Goal: Participate in discussion: Engage in conversation with other users on a specific topic

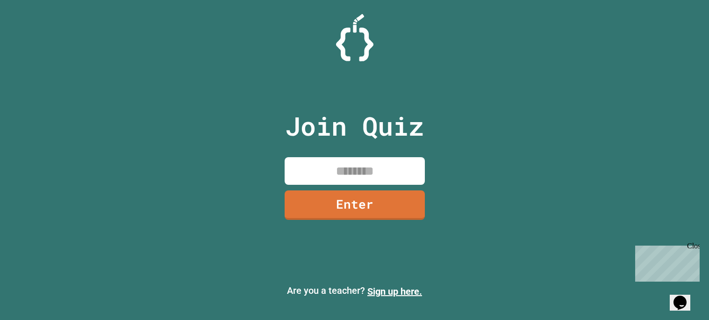
click at [382, 164] on input at bounding box center [355, 171] width 140 height 28
type input "********"
click at [325, 197] on link "Enter" at bounding box center [354, 204] width 141 height 31
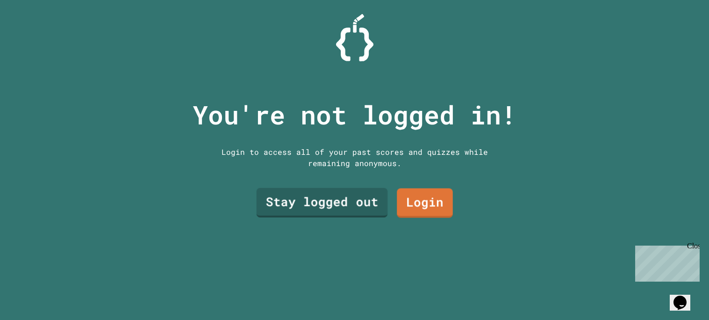
click at [363, 196] on link "Stay logged out" at bounding box center [321, 202] width 131 height 29
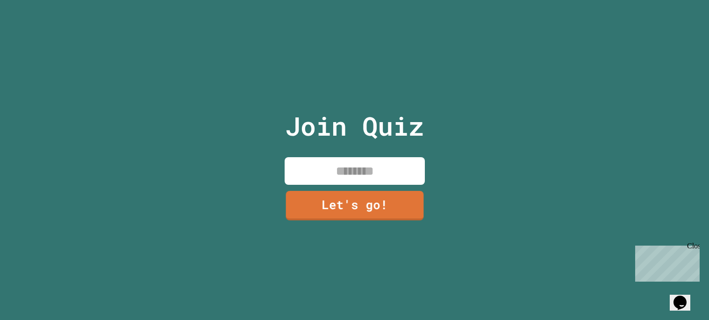
click at [347, 180] on input at bounding box center [355, 171] width 140 height 28
type input "****"
click at [346, 188] on div "Join Quiz **** Let's go!" at bounding box center [355, 160] width 158 height 320
click at [346, 190] on div "Join Quiz **** Let's go!" at bounding box center [355, 160] width 158 height 320
click at [346, 191] on link "Let's go!" at bounding box center [355, 203] width 136 height 31
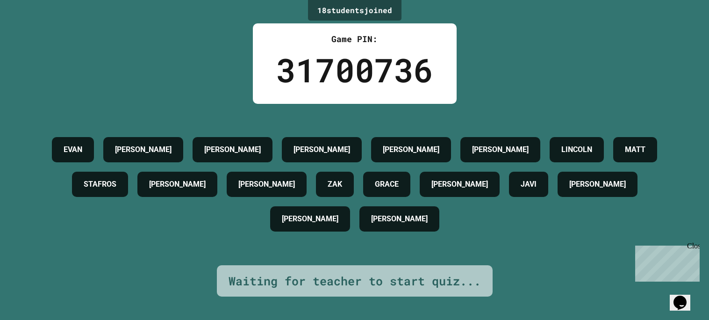
click at [692, 249] on div "Close" at bounding box center [693, 248] width 12 height 12
click at [697, 247] on div "Close" at bounding box center [693, 248] width 12 height 12
click at [309, 163] on div "EVAN ELIJAH WILLIAM NICK LUZZIANO CORINNE LINCOLN MATT STAFROS KATE MICHAEL ZAK…" at bounding box center [354, 184] width 663 height 104
click at [303, 161] on div "EVAN ELIJAH WILLIAM NICK LUZZIANO CORINNE LINCOLN MATT STAFROS KATE MICHAEL ZAK…" at bounding box center [354, 184] width 663 height 104
click at [185, 78] on div "18 student s joined Game PIN: 31700736 EVAN ELIJAH WILLIAM NICK LUZZIANO CORINN…" at bounding box center [354, 160] width 709 height 320
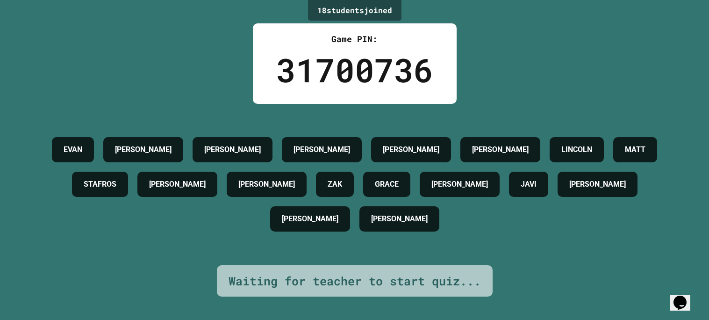
click at [185, 78] on div "18 student s joined Game PIN: 31700736 EVAN ELIJAH WILLIAM NICK LUZZIANO CORINN…" at bounding box center [354, 160] width 709 height 320
click at [218, 137] on div "[PERSON_NAME]" at bounding box center [233, 149] width 80 height 25
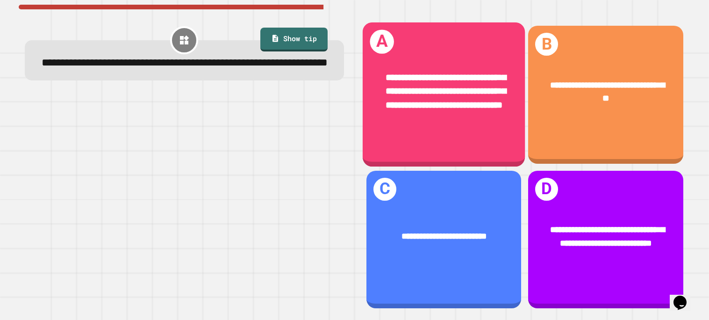
click at [507, 102] on div "**********" at bounding box center [443, 92] width 163 height 79
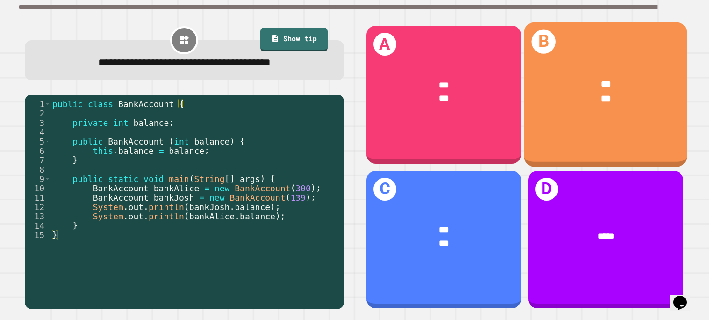
click at [577, 147] on div "B *** ***" at bounding box center [606, 94] width 163 height 144
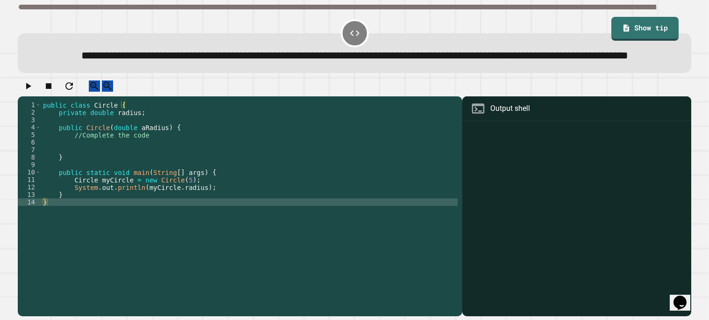
click at [137, 174] on div "public class Circle { private double radius ; public Circle ( double aRadius ) …" at bounding box center [249, 198] width 417 height 195
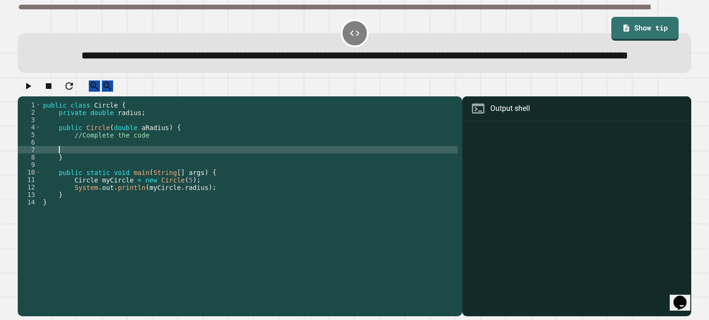
click at [130, 170] on div "public class Circle { private double radius ; public Circle ( double aRadius ) …" at bounding box center [249, 198] width 417 height 195
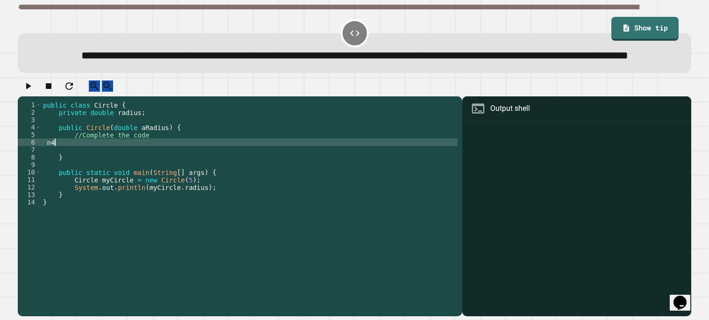
scroll to position [0, 0]
type textarea "*"
type textarea "**********"
click at [26, 92] on icon "button" at bounding box center [27, 85] width 11 height 11
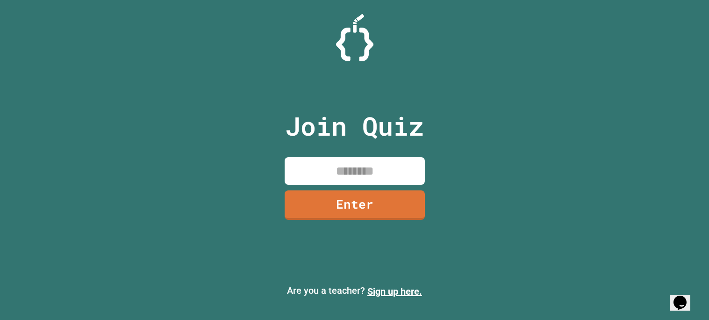
click at [317, 175] on input at bounding box center [355, 171] width 140 height 28
type input "*"
type input "********"
click at [336, 226] on div "Join Quiz ******** Enter" at bounding box center [355, 159] width 158 height 273
click at [334, 223] on div "Join Quiz ******** Enter" at bounding box center [355, 159] width 158 height 273
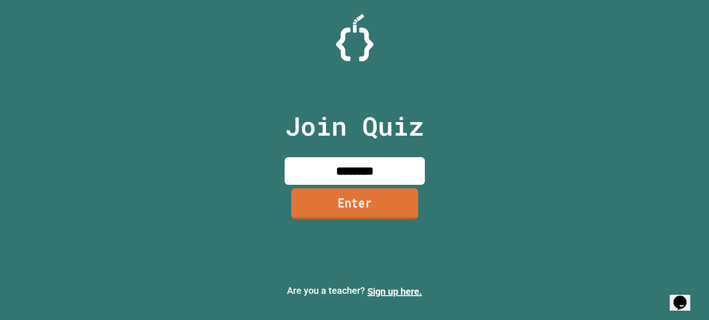
click at [324, 209] on link "Enter" at bounding box center [354, 203] width 127 height 31
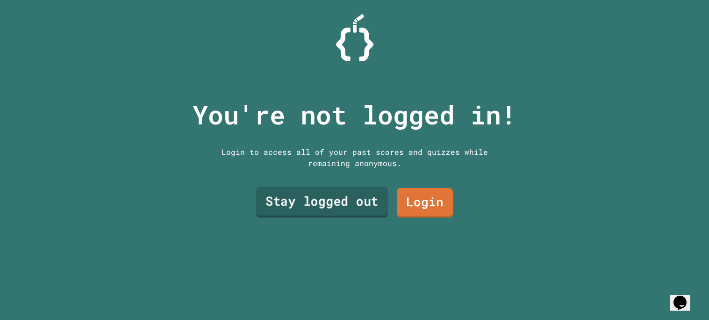
click at [309, 203] on link "Stay logged out" at bounding box center [322, 202] width 132 height 31
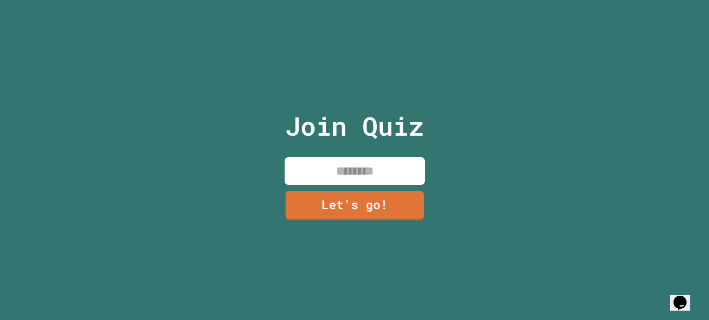
click at [357, 181] on input at bounding box center [355, 171] width 140 height 28
type input "****"
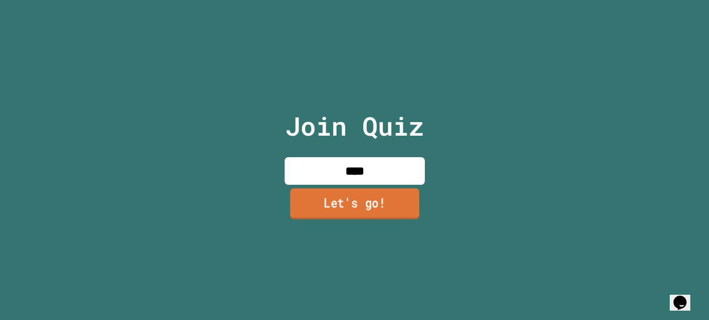
click at [373, 211] on link "Let's go!" at bounding box center [354, 203] width 129 height 31
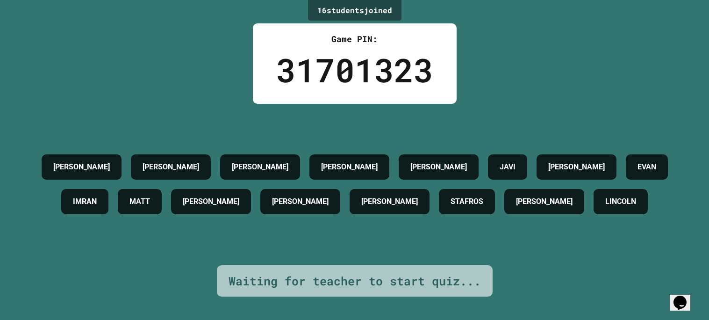
click at [352, 65] on div "31701323" at bounding box center [354, 69] width 157 height 49
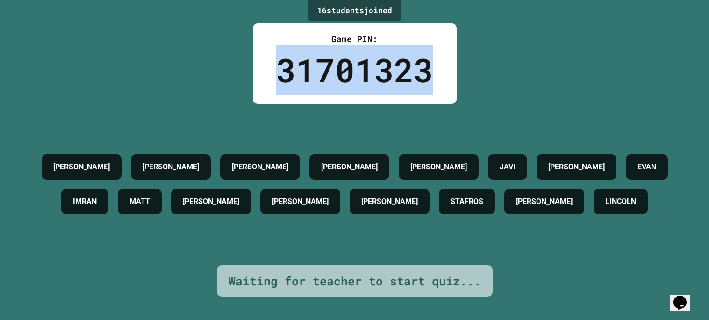
click at [352, 65] on div "31701323" at bounding box center [354, 69] width 157 height 49
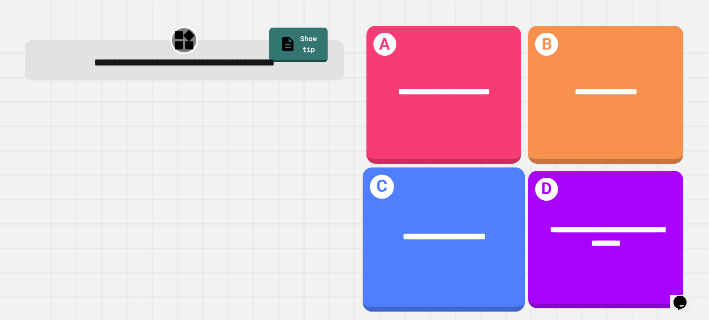
click at [444, 223] on div "**********" at bounding box center [443, 237] width 163 height 50
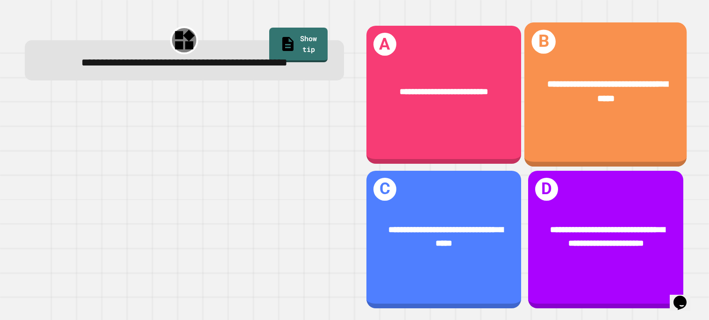
click at [601, 66] on div "**********" at bounding box center [606, 92] width 163 height 65
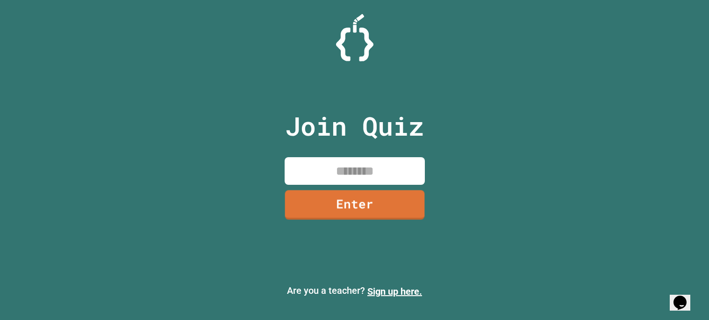
click at [336, 170] on input at bounding box center [355, 171] width 140 height 28
type input "********"
click at [340, 210] on link "Enter" at bounding box center [355, 203] width 134 height 31
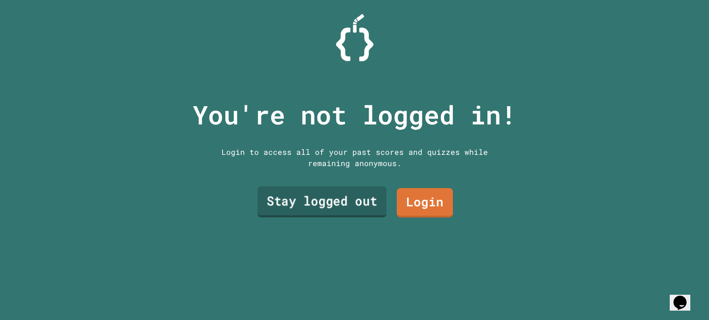
click at [340, 210] on link "Stay logged out" at bounding box center [321, 201] width 129 height 31
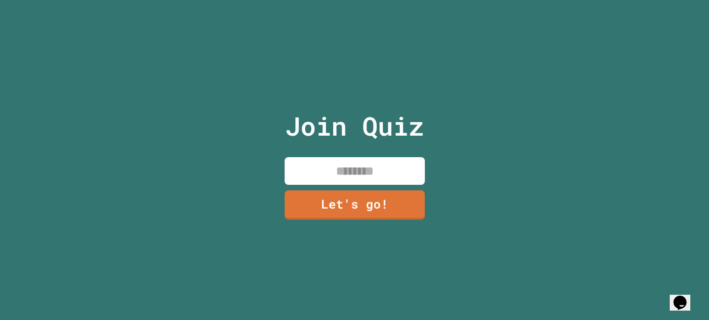
click at [338, 186] on div "Join Quiz Let's go!" at bounding box center [355, 160] width 158 height 320
click at [326, 176] on input at bounding box center [355, 171] width 140 height 28
type input "****"
click at [321, 208] on link "Let's go!" at bounding box center [354, 204] width 141 height 30
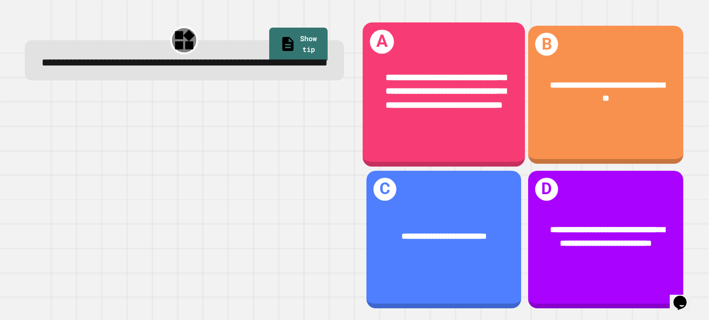
click at [451, 107] on span "**********" at bounding box center [446, 91] width 120 height 37
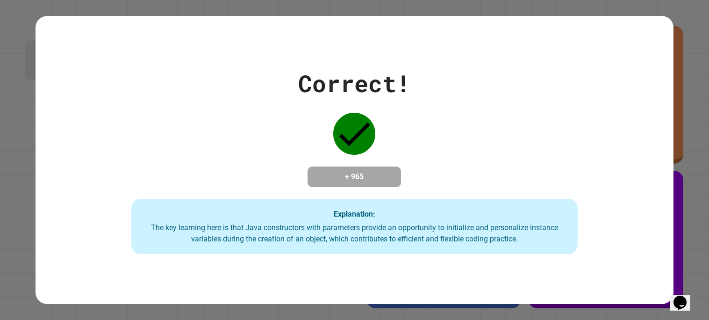
click at [405, 135] on div "Correct! + 965 Explanation: The key learning here is that Java constructors wit…" at bounding box center [355, 160] width 638 height 188
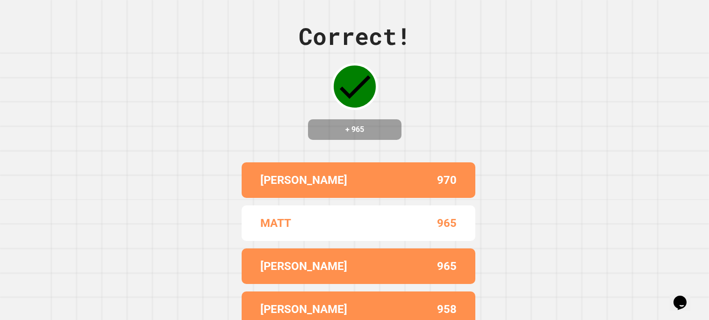
click at [495, 120] on div "Correct! + 965 CORINNE 970 MATT 965 AIDEN 965 ELIJAH 958 KATE 954" at bounding box center [354, 160] width 709 height 320
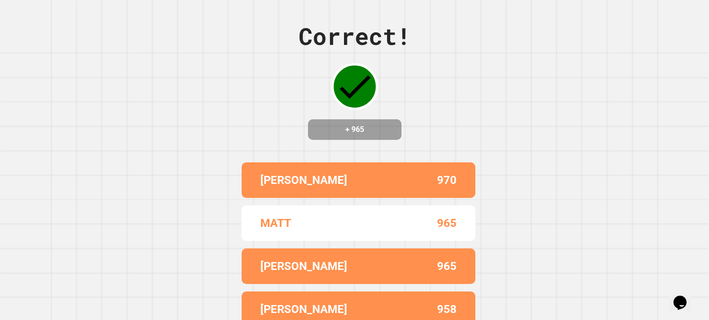
click at [341, 188] on div "[PERSON_NAME]" at bounding box center [309, 180] width 98 height 17
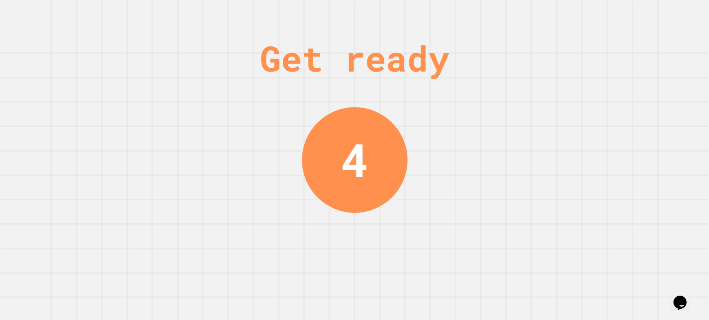
click at [375, 150] on div "4" at bounding box center [355, 160] width 106 height 106
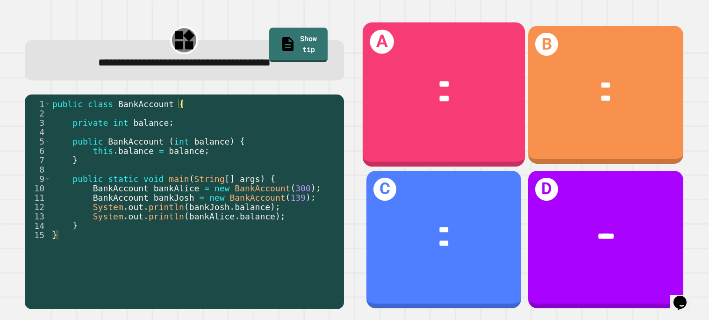
click at [507, 122] on div "*** ***" at bounding box center [443, 92] width 163 height 65
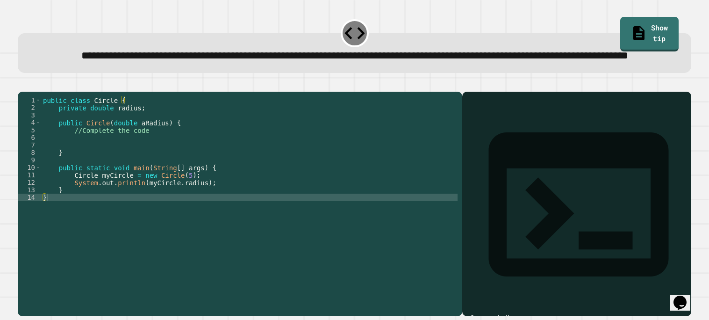
click at [204, 184] on div "public class Circle { private double radius ; public Circle ( double aRadius ) …" at bounding box center [249, 193] width 417 height 195
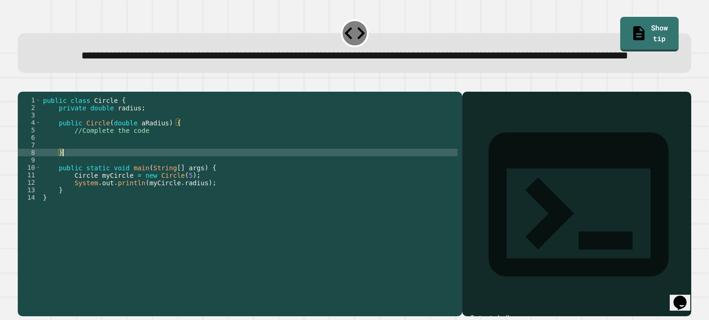
click at [187, 172] on div "public class Circle { private double radius ; public Circle ( double aRadius ) …" at bounding box center [249, 193] width 417 height 195
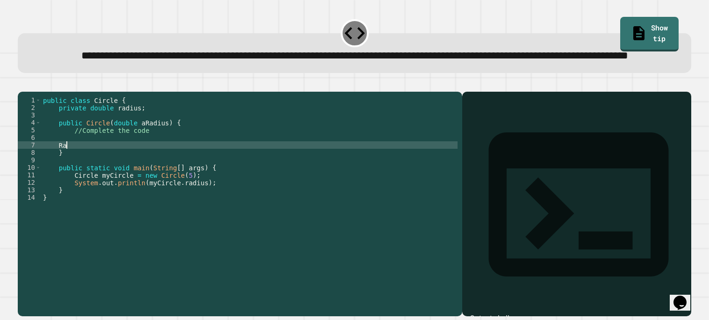
type textarea "*"
type textarea "**********"
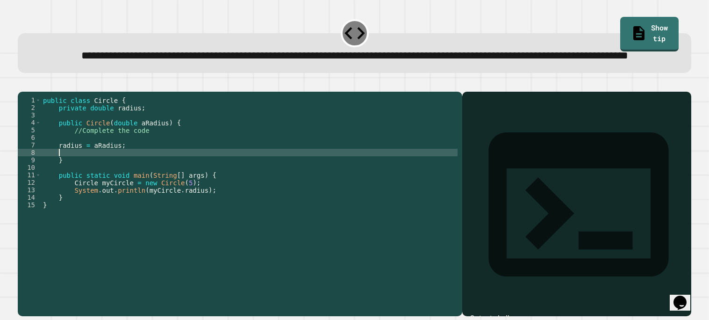
click at [22, 84] on button "button" at bounding box center [22, 84] width 0 height 0
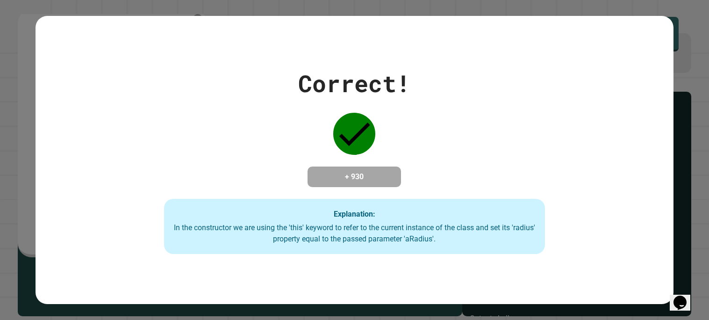
click at [149, 110] on div "Correct! + 930 Explanation: In the constructor we are using the 'this' keyword …" at bounding box center [354, 160] width 545 height 188
click at [285, 159] on div "Correct! + 930 Explanation: In the constructor we are using the 'this' keyword …" at bounding box center [354, 160] width 545 height 188
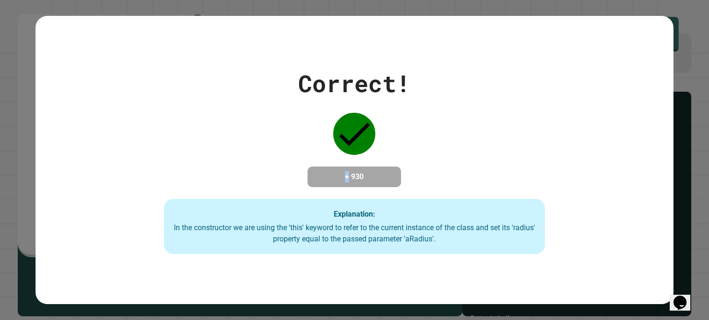
click at [285, 159] on div "Correct! + 930 Explanation: In the constructor we are using the 'this' keyword …" at bounding box center [354, 160] width 545 height 188
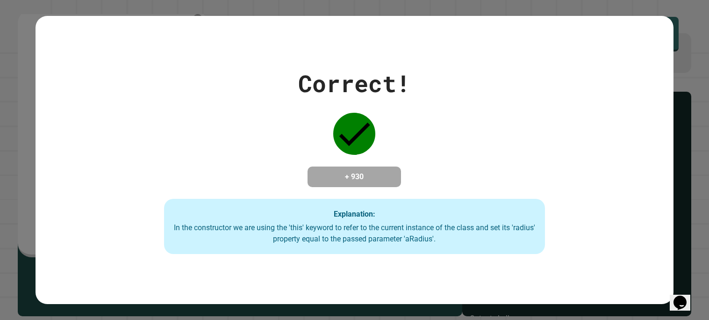
click at [285, 159] on div "Correct! + 930 Explanation: In the constructor we are using the 'this' keyword …" at bounding box center [354, 160] width 545 height 188
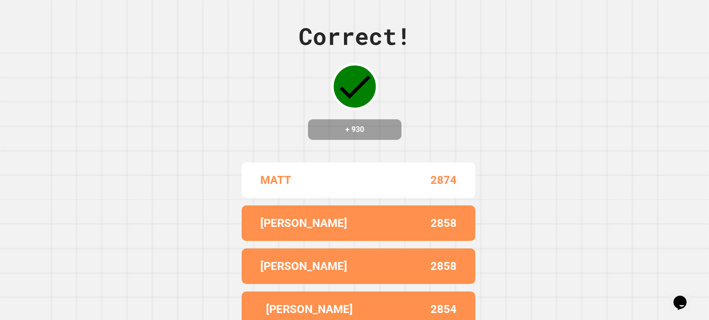
click at [354, 188] on div "MATT" at bounding box center [309, 180] width 98 height 17
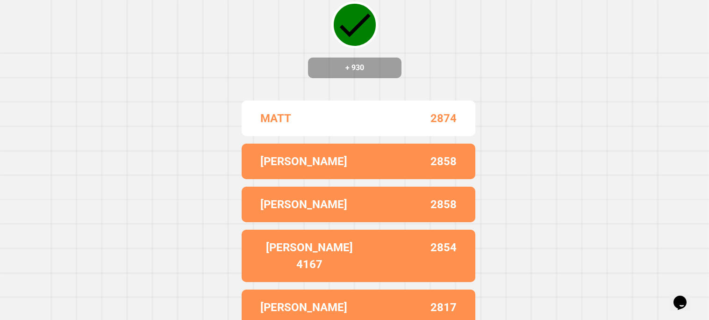
scroll to position [0, 0]
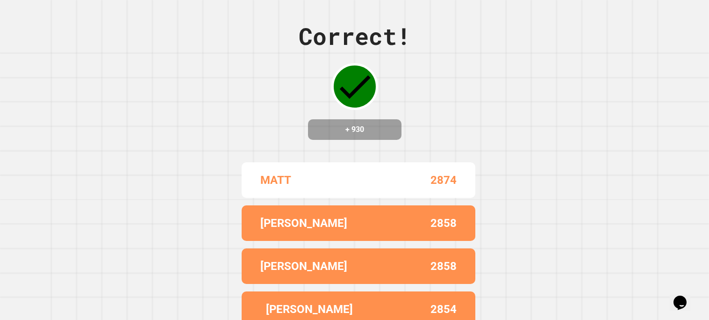
click at [316, 177] on div "MATT 2874" at bounding box center [359, 180] width 234 height 36
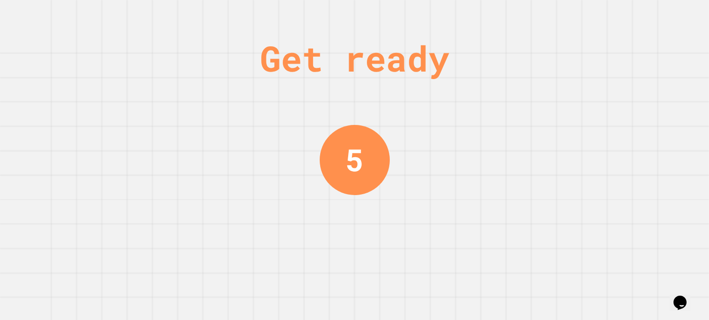
click at [317, 195] on div "Get ready 5" at bounding box center [354, 160] width 709 height 320
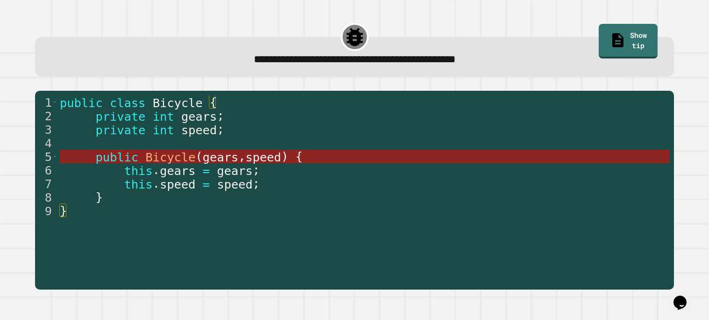
click at [218, 153] on span "gears" at bounding box center [221, 157] width 36 height 14
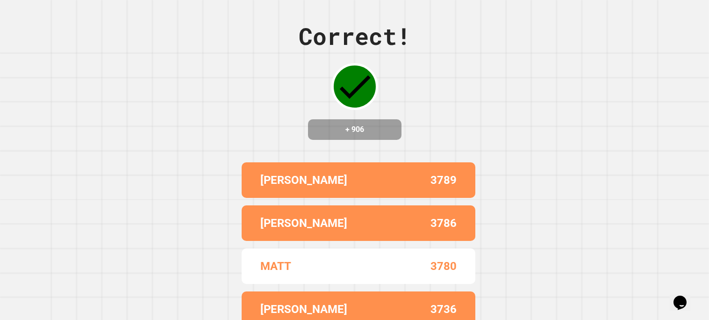
click at [293, 210] on div "WILLIAM 3789 KATE 3786 MATT 3780 LUZZIANO 3736 ELEANOR 3728" at bounding box center [355, 266] width 234 height 215
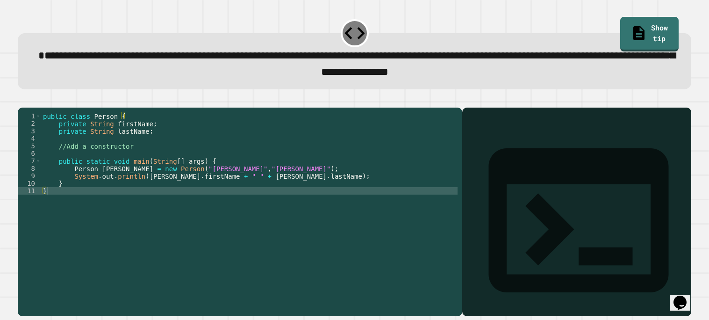
click at [186, 163] on div "public class Person { private String firstName ; private String lastName ; //Ad…" at bounding box center [249, 209] width 417 height 195
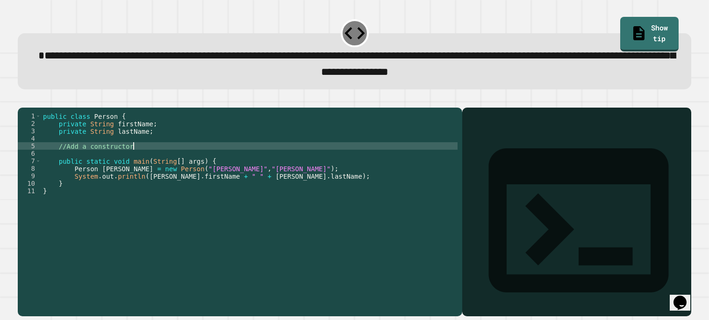
type textarea "**********"
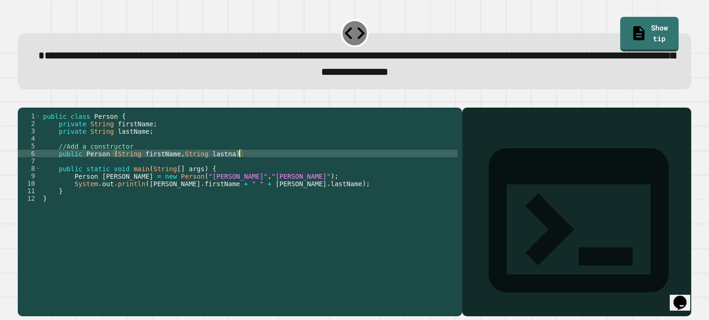
scroll to position [0, 14]
type textarea "**********"
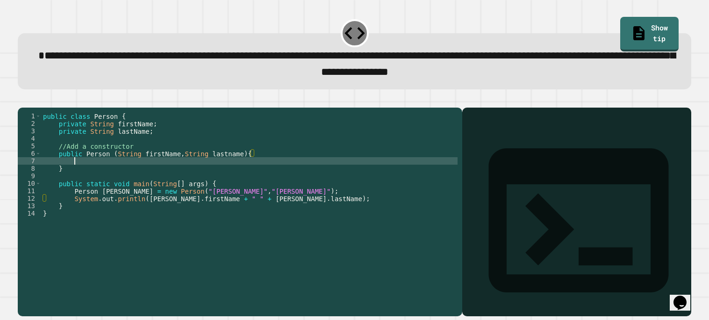
scroll to position [0, 1]
type textarea "*"
type textarea "**********"
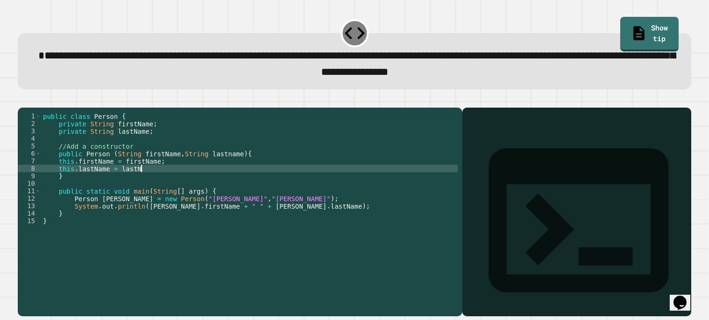
scroll to position [0, 7]
click at [40, 102] on div at bounding box center [355, 101] width 674 height 11
click at [22, 100] on icon "button" at bounding box center [22, 100] width 0 height 0
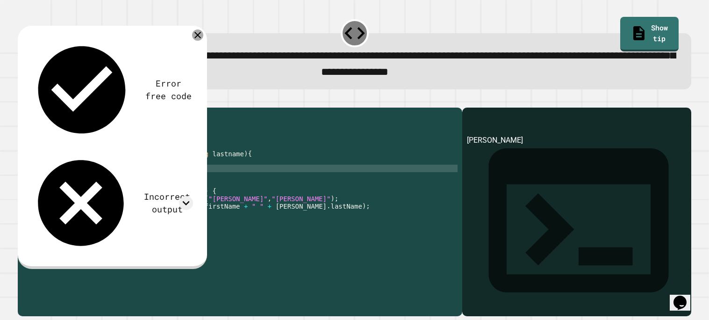
click at [193, 35] on div at bounding box center [197, 34] width 11 height 11
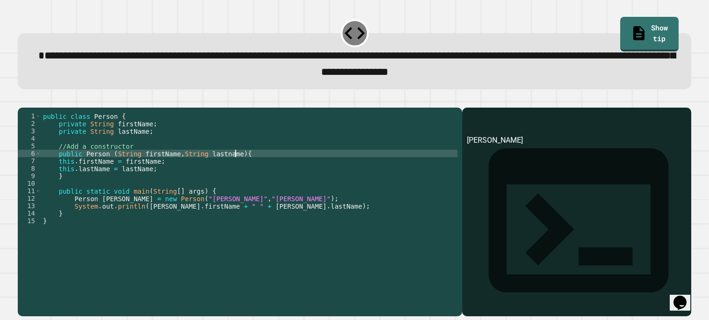
click at [235, 164] on div "public class Person { private String firstName ; private String lastName ; //Ad…" at bounding box center [249, 209] width 417 height 195
type textarea "**********"
click at [22, 99] on div at bounding box center [355, 101] width 674 height 11
click at [24, 100] on div at bounding box center [355, 101] width 674 height 11
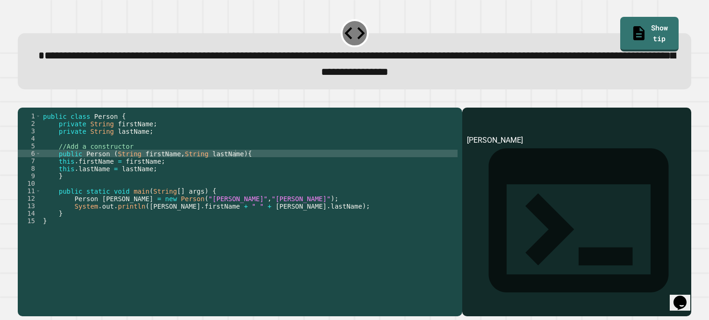
click at [22, 100] on icon "button" at bounding box center [22, 100] width 0 height 0
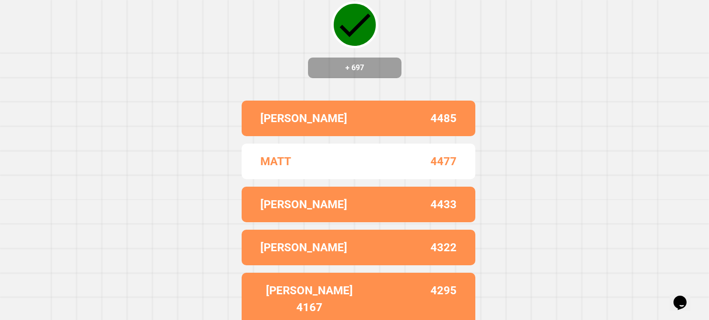
scroll to position [0, 0]
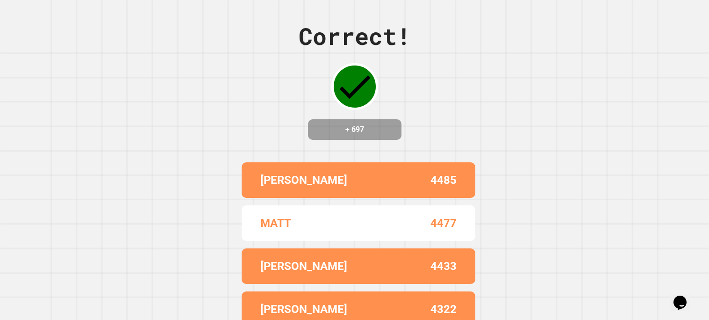
click at [263, 215] on div "MATT 4477" at bounding box center [359, 223] width 234 height 36
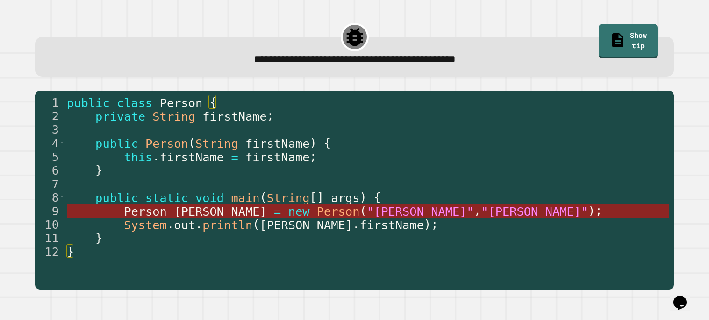
click at [289, 205] on span "new" at bounding box center [300, 211] width 22 height 14
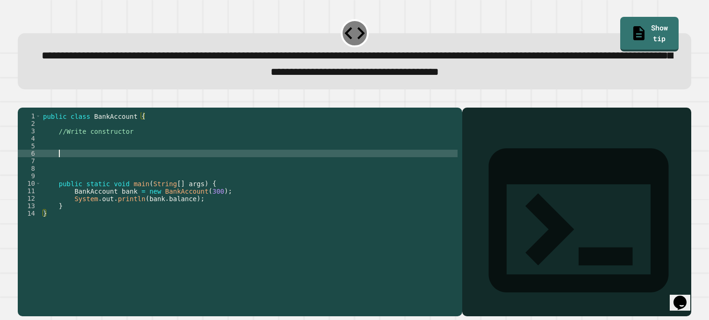
click at [171, 164] on div "public class BankAccount { //Write constructor public static void main ( String…" at bounding box center [249, 209] width 417 height 195
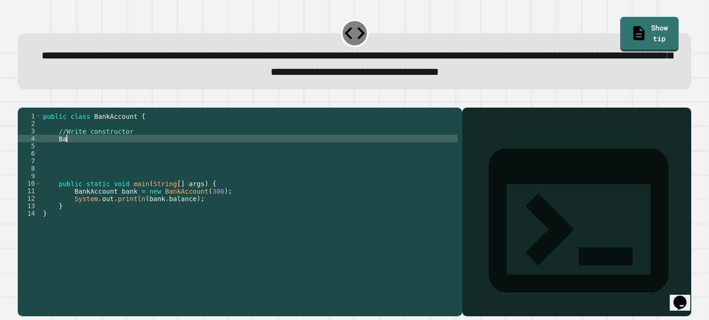
type textarea "*"
type textarea "**********"
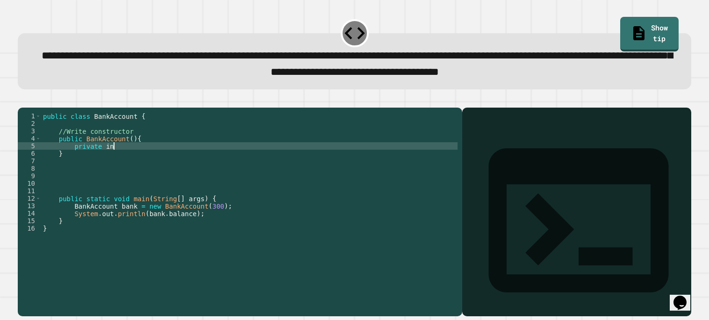
scroll to position [0, 4]
click at [86, 153] on div "public class BankAccount { //Write constructor public BankAccount ( ) { private…" at bounding box center [249, 209] width 417 height 195
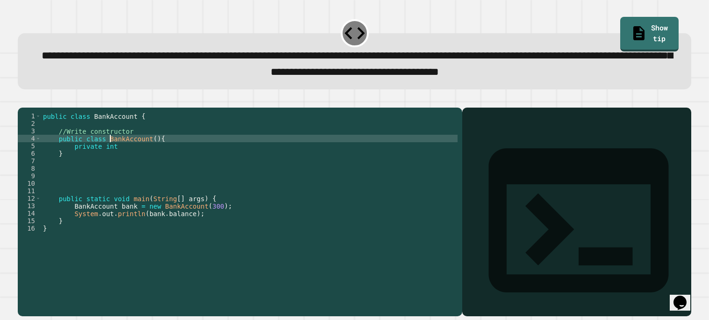
click at [119, 160] on div "public class BankAccount { //Write constructor public class BankAccount ( ) { p…" at bounding box center [249, 209] width 417 height 195
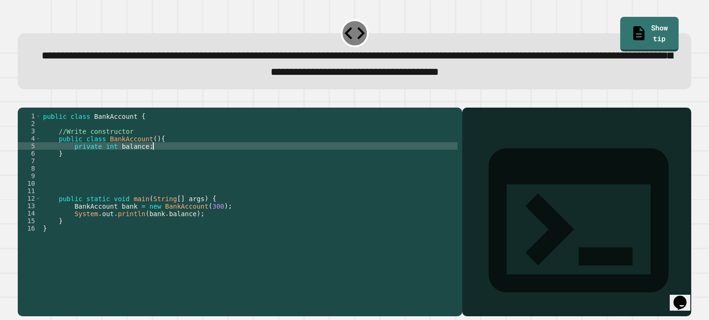
scroll to position [0, 7]
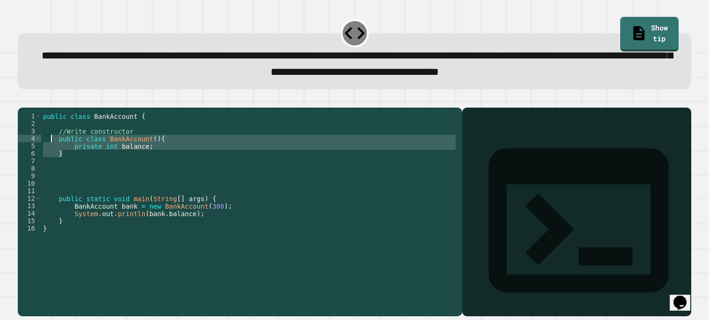
drag, startPoint x: 87, startPoint y: 170, endPoint x: 52, endPoint y: 155, distance: 38.3
click at [52, 155] on div "public class BankAccount { //Write constructor public class BankAccount ( ) { p…" at bounding box center [249, 209] width 417 height 195
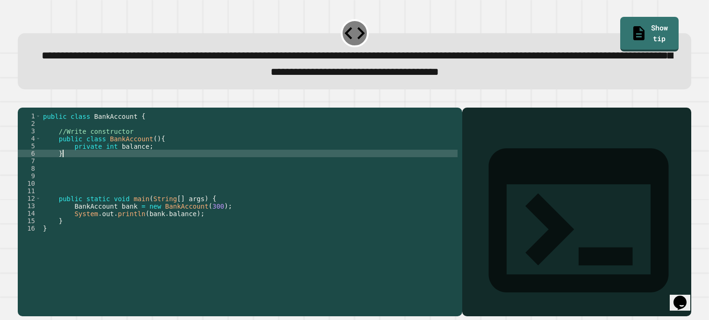
type textarea "*"
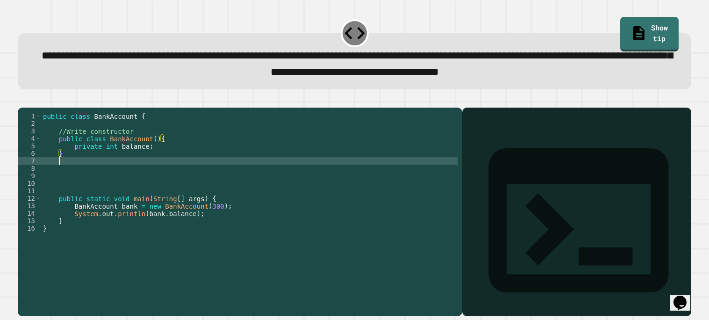
scroll to position [0, 0]
paste textarea "*"
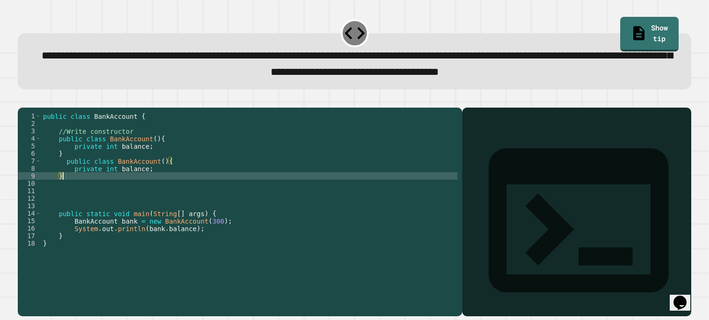
click at [101, 173] on div "public class BankAccount { //Write constructor public class BankAccount ( ) { p…" at bounding box center [249, 209] width 417 height 195
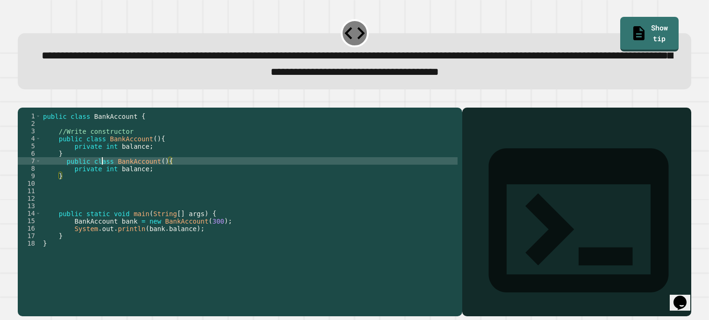
click at [101, 173] on div "public class BankAccount { //Write constructor public class BankAccount ( ) { p…" at bounding box center [249, 209] width 417 height 195
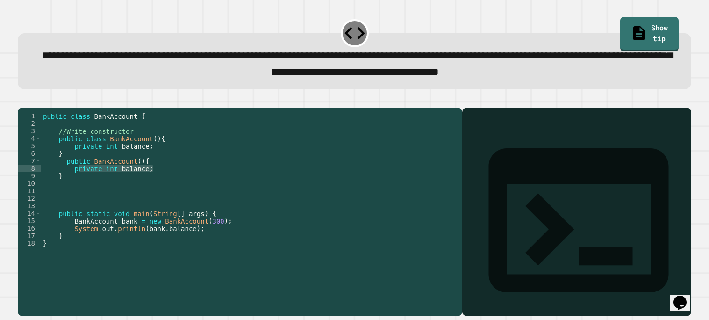
drag, startPoint x: 152, startPoint y: 182, endPoint x: 77, endPoint y: 182, distance: 75.3
click at [77, 182] on div "public class BankAccount { //Write constructor public class BankAccount ( ) { p…" at bounding box center [249, 209] width 417 height 195
type textarea "*"
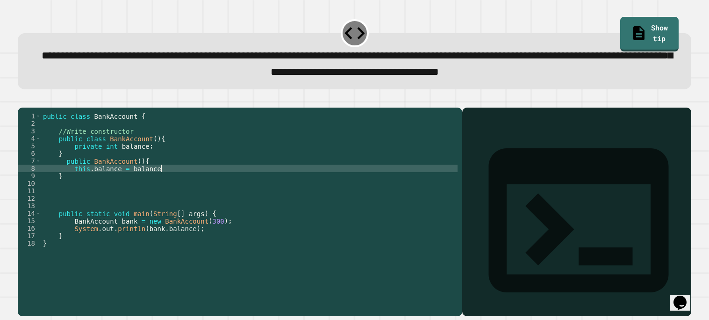
click at [142, 173] on div "public class BankAccount { //Write constructor public class BankAccount ( ) { p…" at bounding box center [249, 209] width 417 height 195
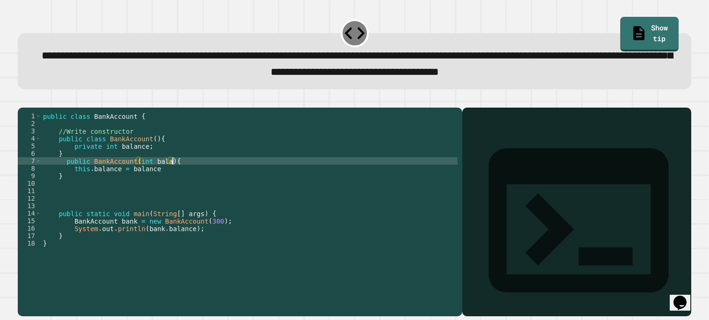
scroll to position [0, 10]
click at [22, 100] on button "button" at bounding box center [22, 100] width 0 height 0
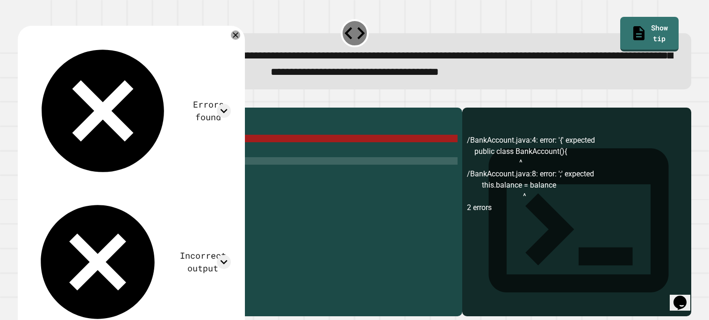
click at [159, 180] on div "public class BankAccount { //Write constructor public class BankAccount ( ) { p…" at bounding box center [249, 209] width 417 height 195
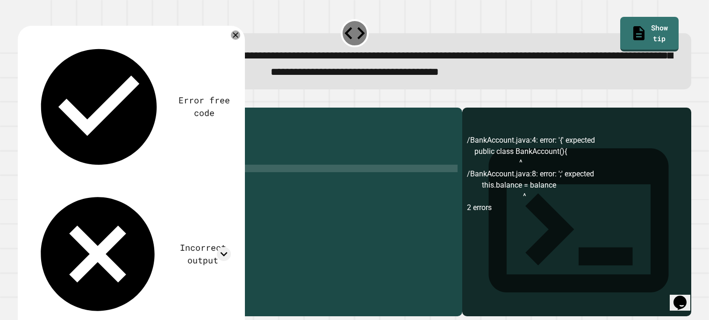
click at [31, 106] on icon "button" at bounding box center [28, 105] width 5 height 7
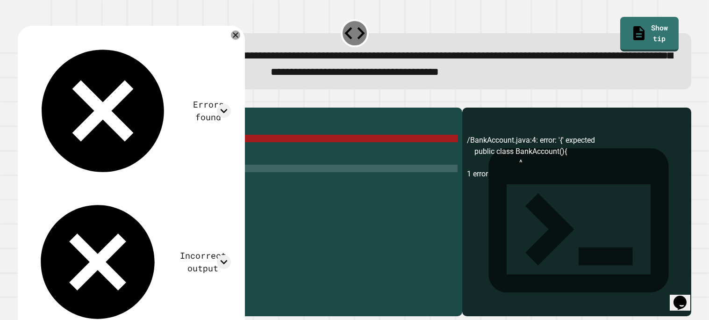
click at [160, 154] on div "public class BankAccount { //Write constructor public class BankAccount ( ) { p…" at bounding box center [249, 209] width 417 height 195
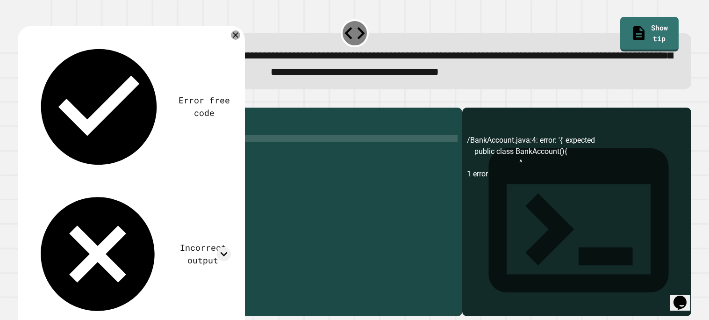
scroll to position [0, 7]
click at [22, 100] on icon "button" at bounding box center [22, 100] width 0 height 0
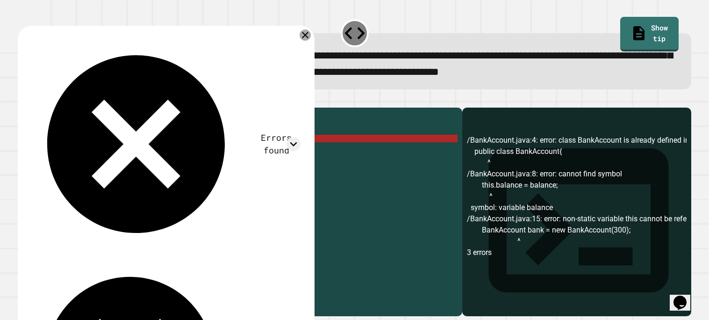
click at [303, 38] on icon at bounding box center [305, 34] width 11 height 11
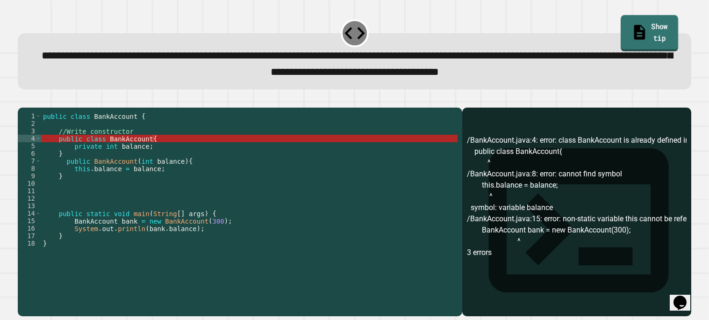
click at [630, 34] on link "Show tip" at bounding box center [650, 33] width 58 height 36
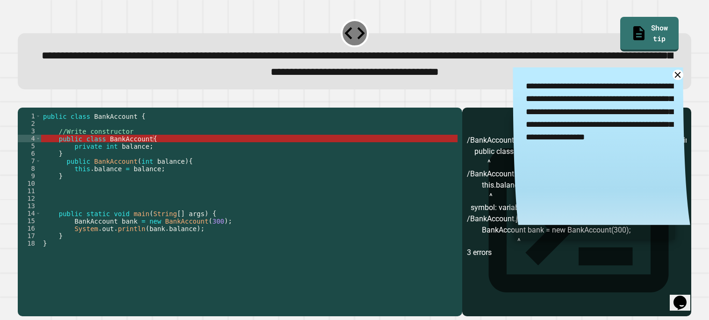
click at [161, 162] on div "public class BankAccount { //Write constructor public class BankAccount { priva…" at bounding box center [249, 209] width 417 height 195
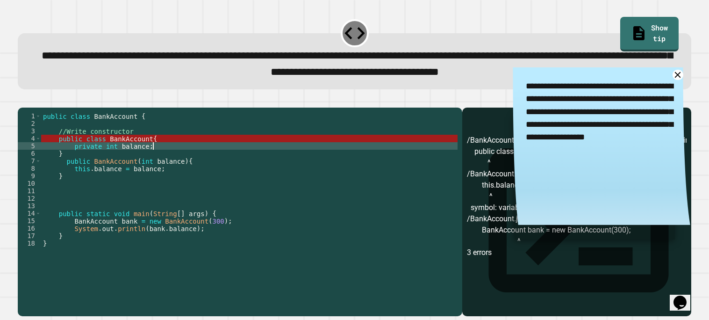
scroll to position [0, 7]
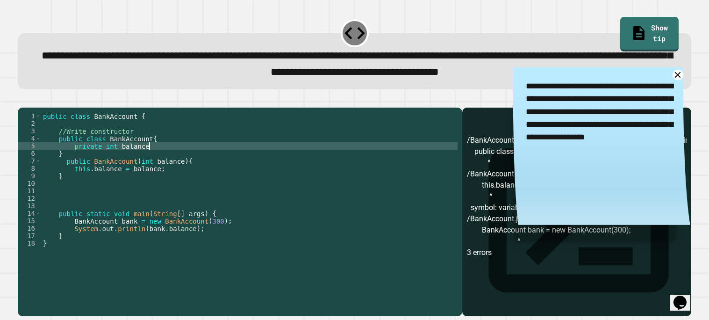
click at [22, 100] on icon "button" at bounding box center [22, 100] width 0 height 0
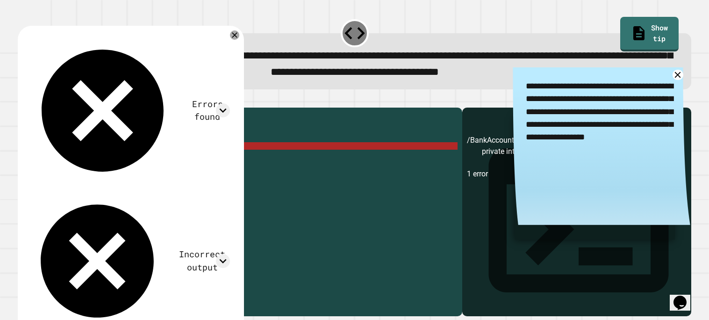
click at [678, 81] on div "**********" at bounding box center [601, 149] width 177 height 164
click at [678, 79] on icon at bounding box center [677, 74] width 13 height 13
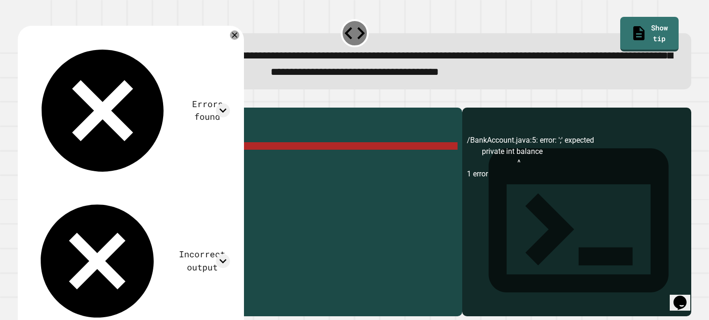
click at [158, 166] on div "public class BankAccount { //Write constructor public class BankAccount { priva…" at bounding box center [249, 209] width 417 height 195
click at [159, 160] on div "public class BankAccount { //Write constructor public class BankAccount { priva…" at bounding box center [249, 209] width 417 height 195
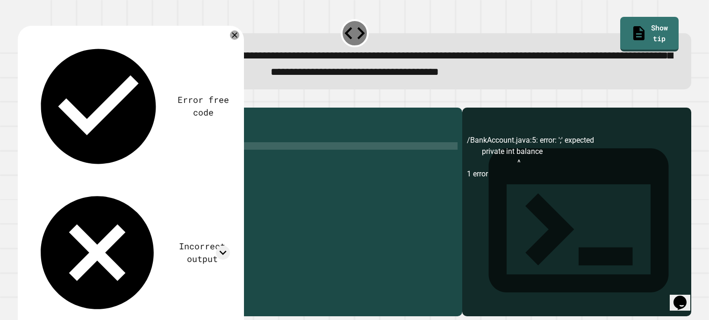
click at [31, 106] on icon "button" at bounding box center [28, 105] width 5 height 7
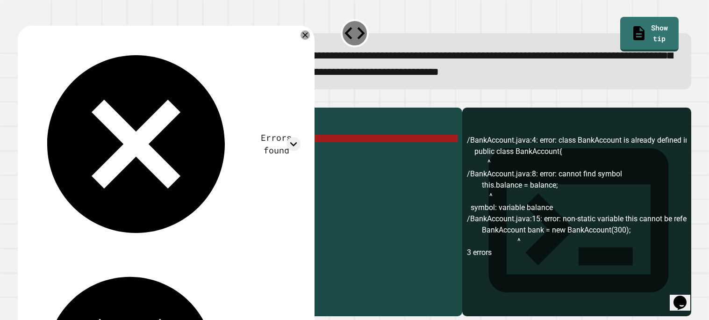
drag, startPoint x: 184, startPoint y: 174, endPoint x: 142, endPoint y: 171, distance: 42.6
click at [142, 171] on div "public class BankAccount { //Write constructor public class BankAccount { priva…" at bounding box center [249, 209] width 417 height 195
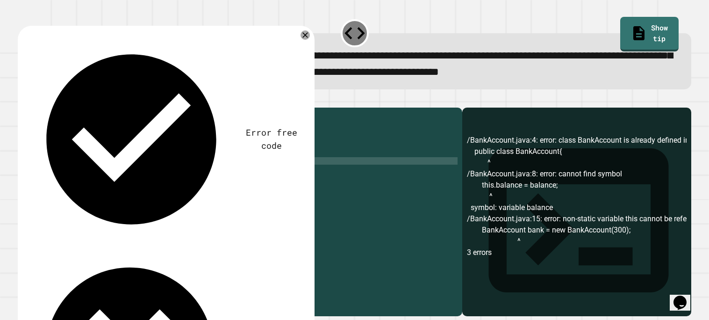
scroll to position [0, 7]
drag, startPoint x: 134, startPoint y: 181, endPoint x: 72, endPoint y: 184, distance: 62.2
click at [72, 184] on div "public class BankAccount { //Write constructor public class BankAccount { priva…" at bounding box center [249, 209] width 417 height 195
click at [98, 183] on div "public class BankAccount { //Write constructor public class BankAccount { priva…" at bounding box center [249, 209] width 417 height 195
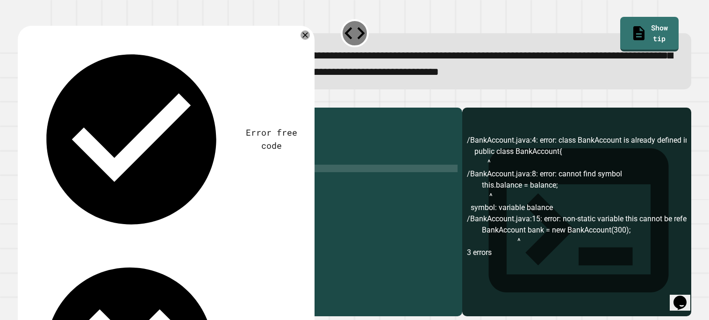
scroll to position [0, 4]
click at [31, 106] on icon "button" at bounding box center [28, 105] width 5 height 7
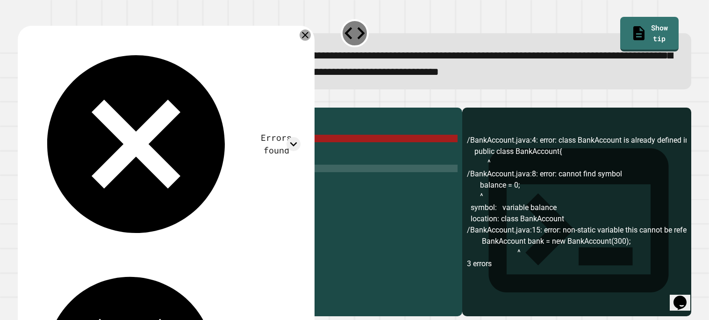
click at [304, 33] on icon at bounding box center [305, 34] width 11 height 11
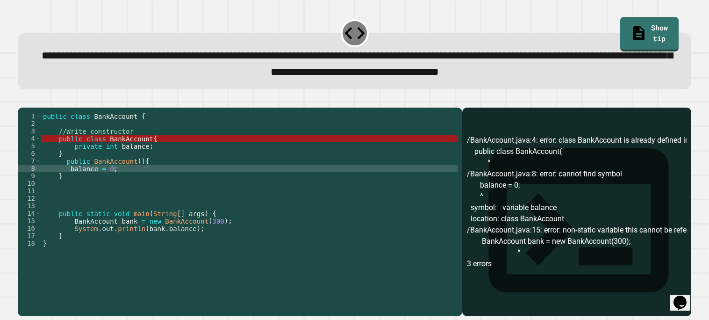
click at [78, 164] on div "public class BankAccount { //Write constructor public class BankAccount { priva…" at bounding box center [249, 209] width 417 height 195
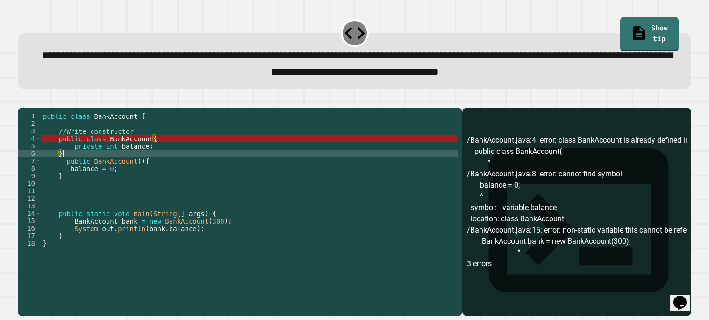
type textarea "*"
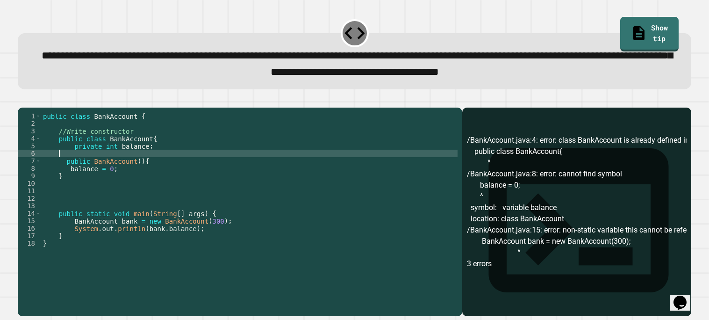
scroll to position [0, 0]
click at [60, 194] on div "public class BankAccount { //Write constructor public class BankAccount { priva…" at bounding box center [249, 209] width 417 height 195
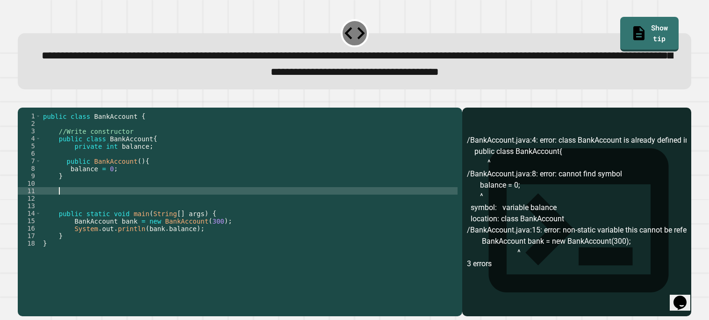
click at [58, 197] on div "public class BankAccount { //Write constructor public class BankAccount { priva…" at bounding box center [249, 209] width 417 height 195
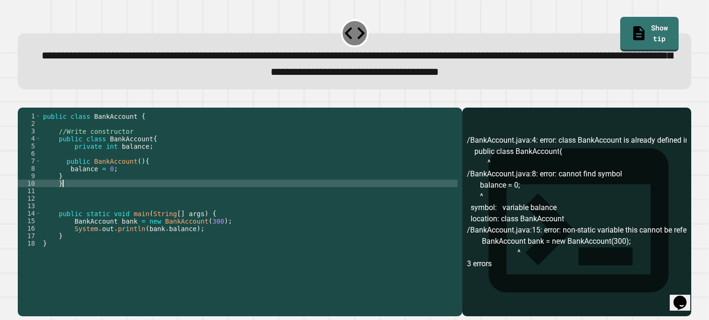
scroll to position [0, 1]
type textarea "*"
click at [22, 100] on button "button" at bounding box center [22, 100] width 0 height 0
